Goal: Task Accomplishment & Management: Complete application form

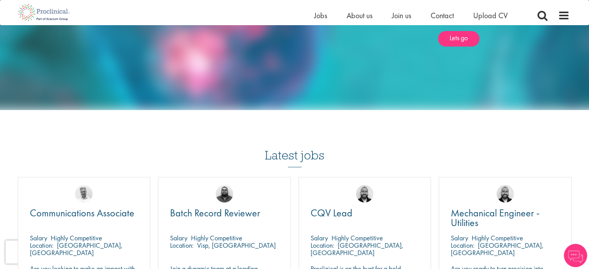
scroll to position [361, 0]
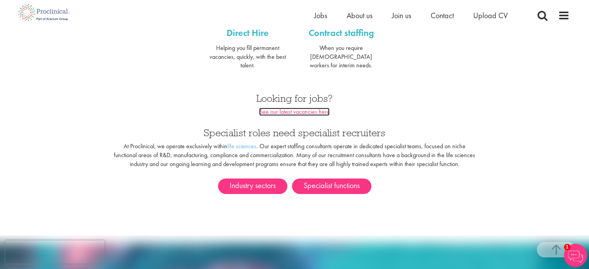
click at [287, 108] on link "See our latest vacancies here" at bounding box center [294, 112] width 70 height 8
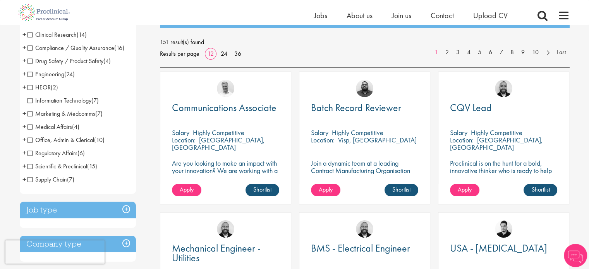
scroll to position [103, 0]
click at [60, 77] on span "Engineering" at bounding box center [45, 74] width 37 height 8
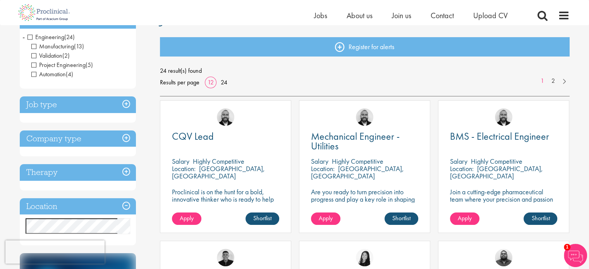
scroll to position [51, 0]
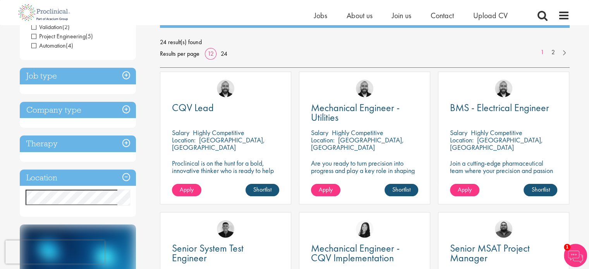
click at [93, 180] on h3 "Location" at bounding box center [78, 178] width 116 height 17
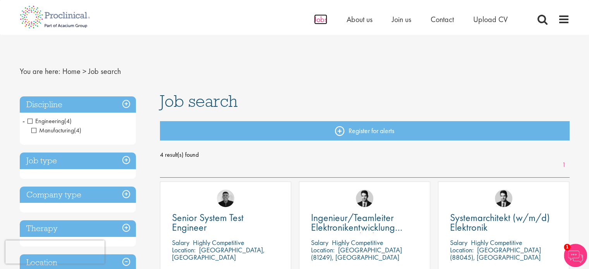
click at [324, 24] on span "Jobs" at bounding box center [320, 19] width 13 height 10
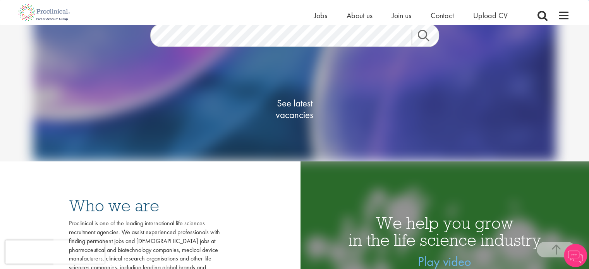
scroll to position [51, 0]
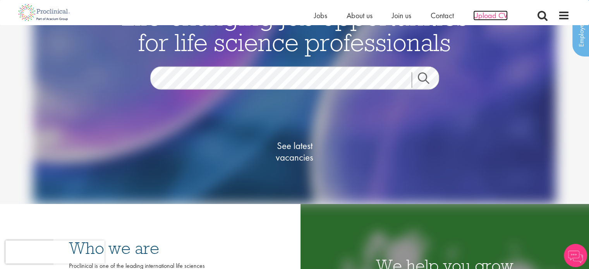
click at [493, 14] on span "Upload CV" at bounding box center [490, 15] width 34 height 10
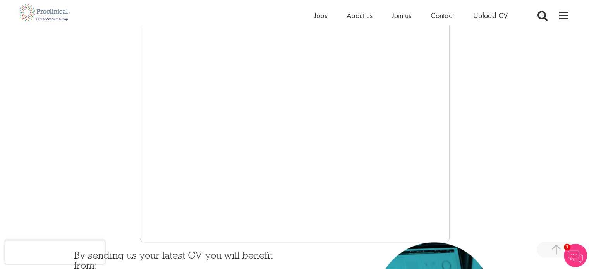
scroll to position [206, 0]
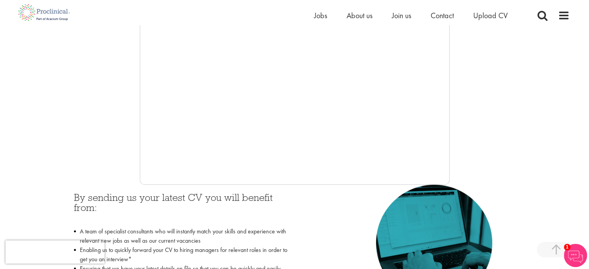
click at [547, 87] on div at bounding box center [295, 68] width 550 height 232
click at [512, 130] on div at bounding box center [295, 68] width 550 height 232
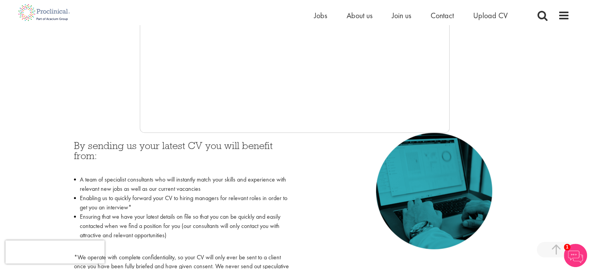
scroll to position [206, 0]
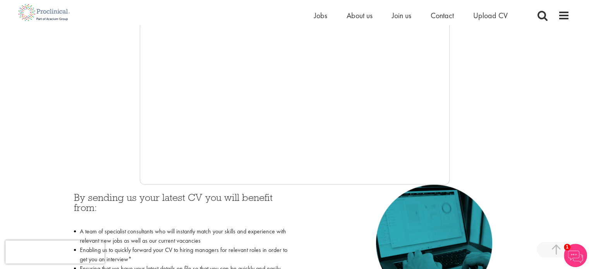
click at [114, 170] on div at bounding box center [295, 68] width 550 height 232
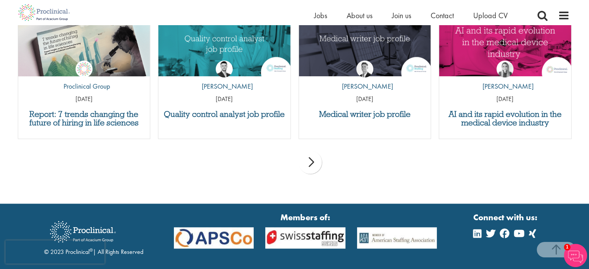
scroll to position [826, 0]
